Goal: Information Seeking & Learning: Find specific fact

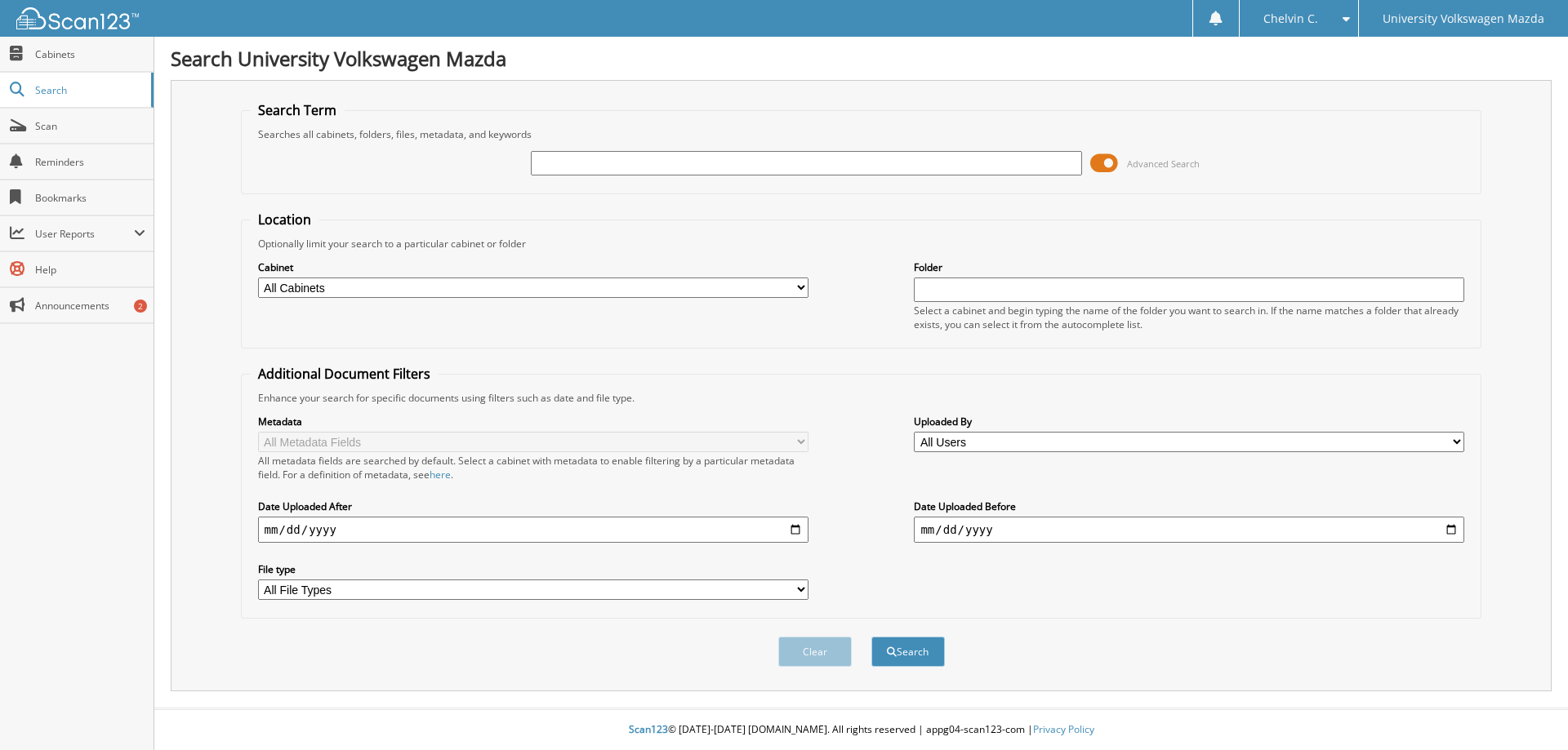
click at [720, 164] on input "text" at bounding box center [805, 163] width 550 height 24
type input "[PERSON_NAME]"
click at [914, 653] on button "Search" at bounding box center [908, 652] width 74 height 31
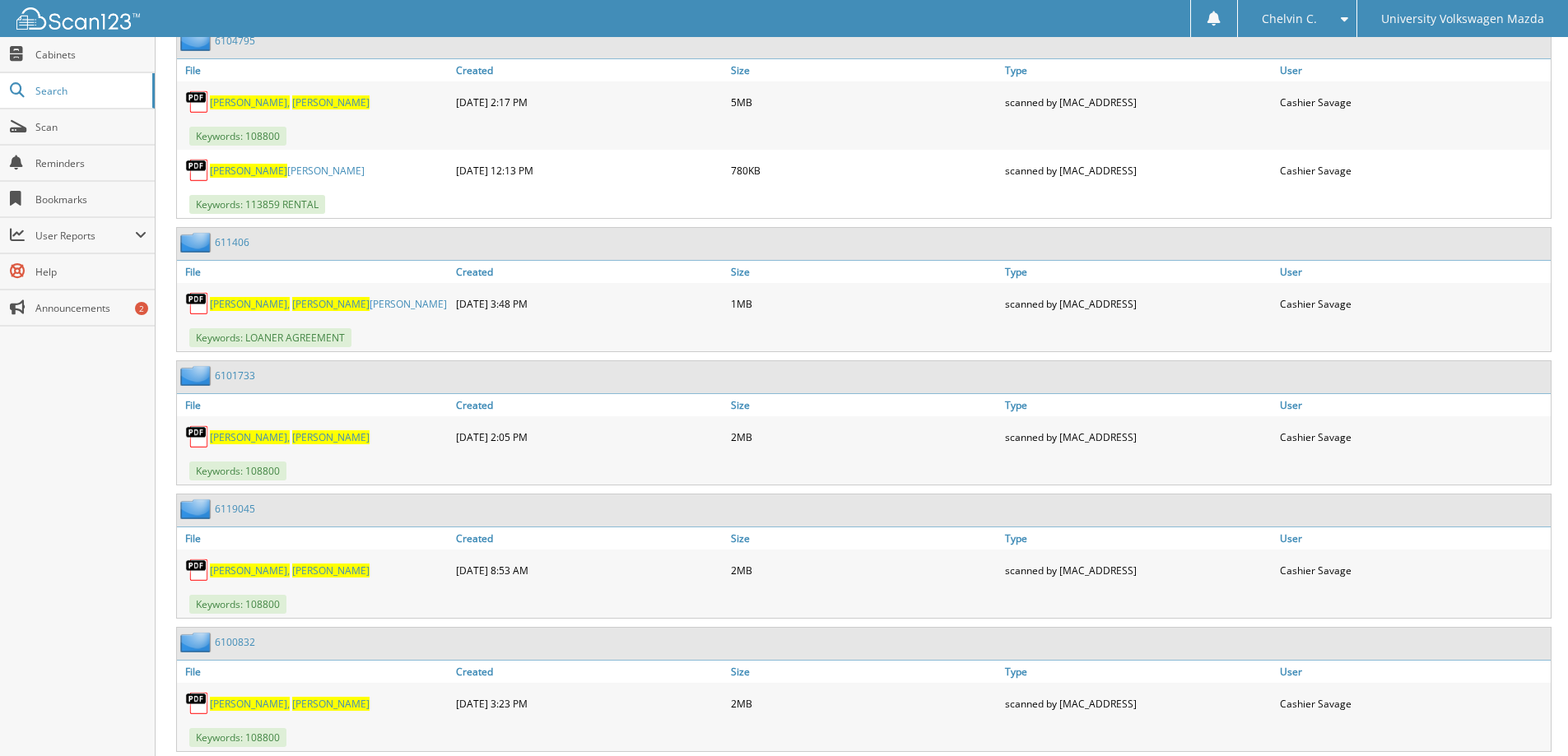
scroll to position [1372, 0]
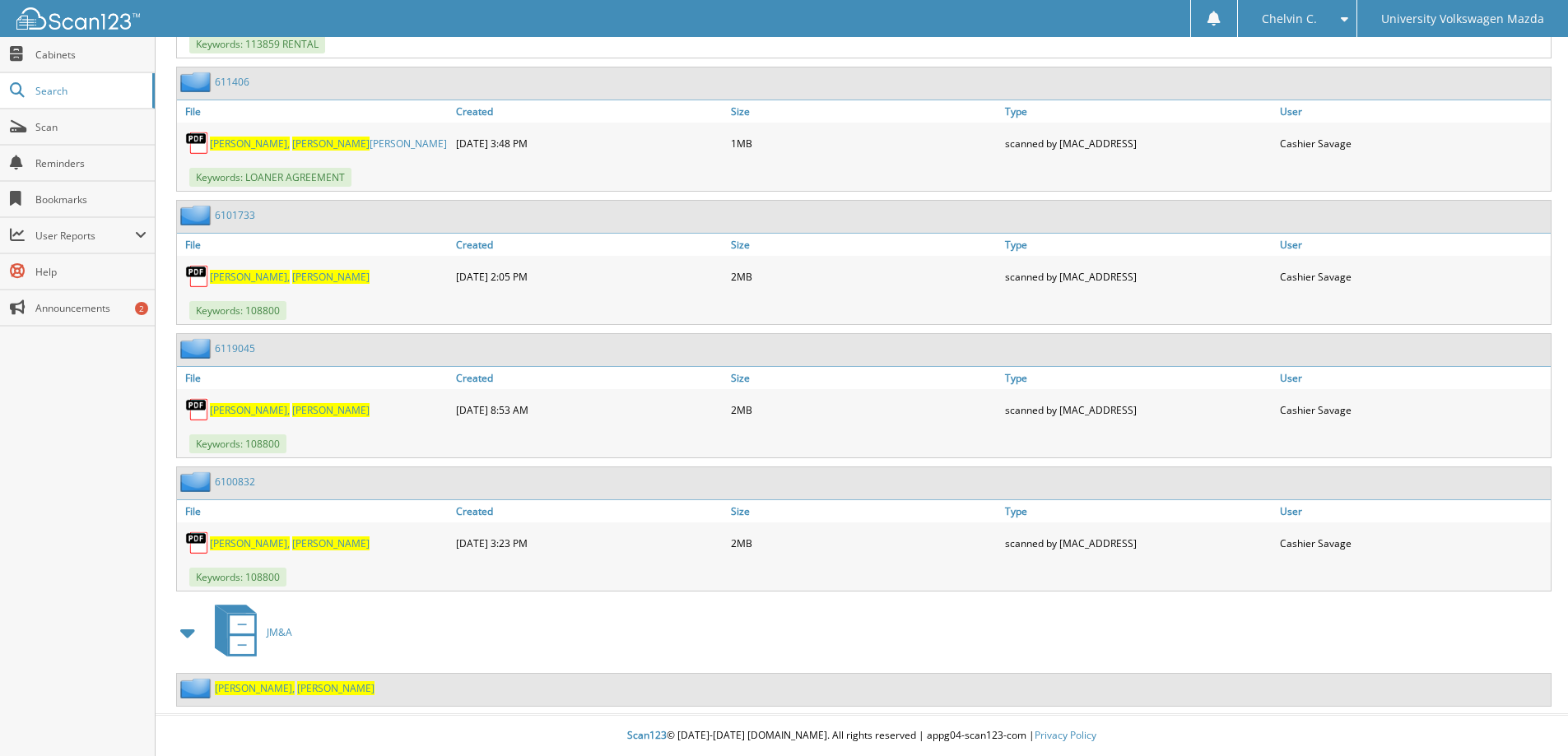
click at [297, 686] on span "[PERSON_NAME]" at bounding box center [335, 688] width 77 height 14
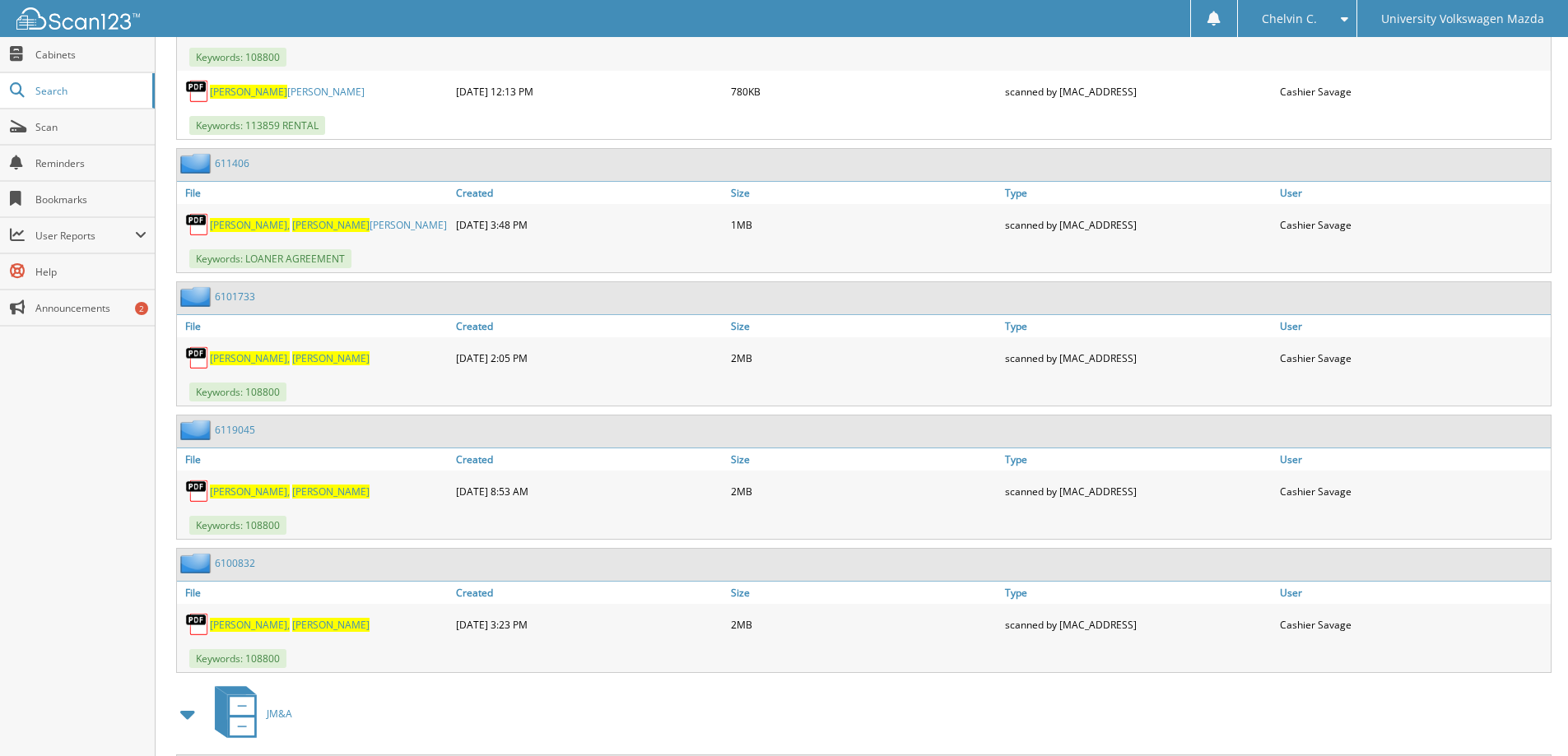
scroll to position [1372, 0]
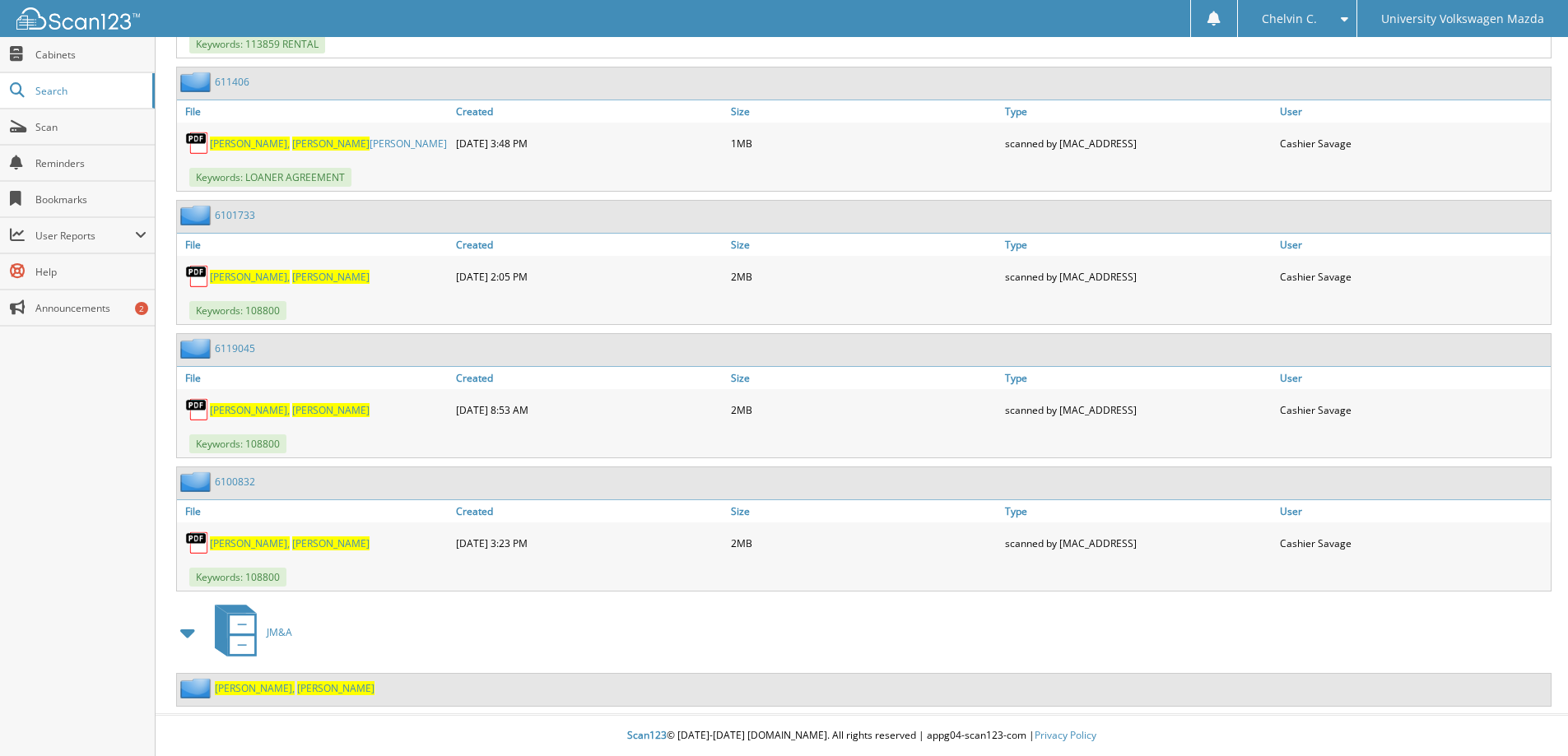
click at [297, 688] on span "[PERSON_NAME]" at bounding box center [335, 688] width 77 height 14
